Goal: Find specific page/section: Locate a particular part of the current website

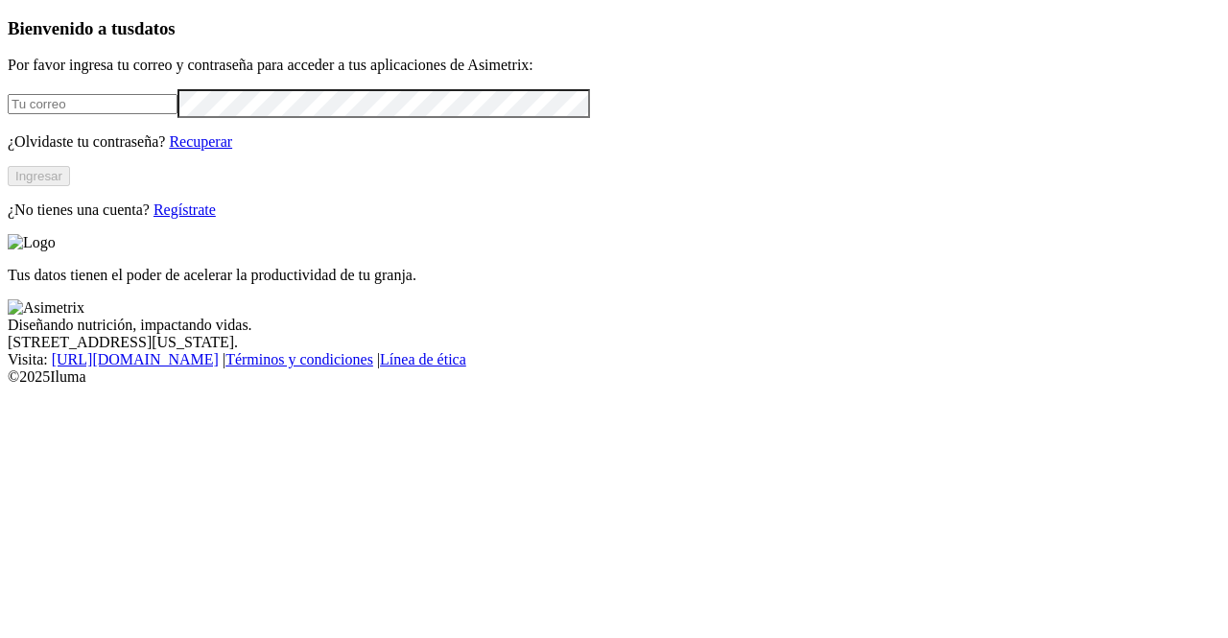
type input "[PERSON_NAME][EMAIL_ADDRESS][DOMAIN_NAME]"
click at [70, 186] on button "Ingresar" at bounding box center [39, 176] width 62 height 20
